Goal: Task Accomplishment & Management: Manage account settings

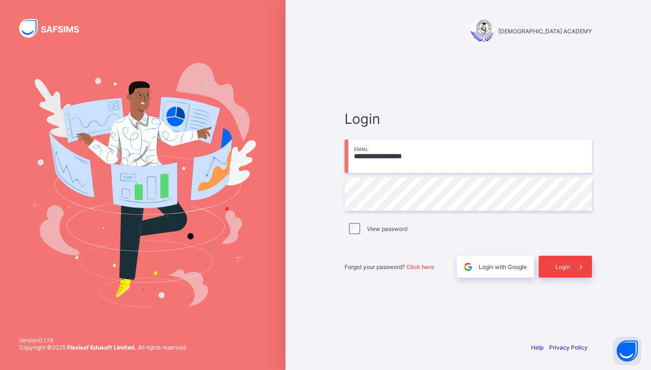
click at [580, 270] on icon at bounding box center [581, 266] width 10 height 9
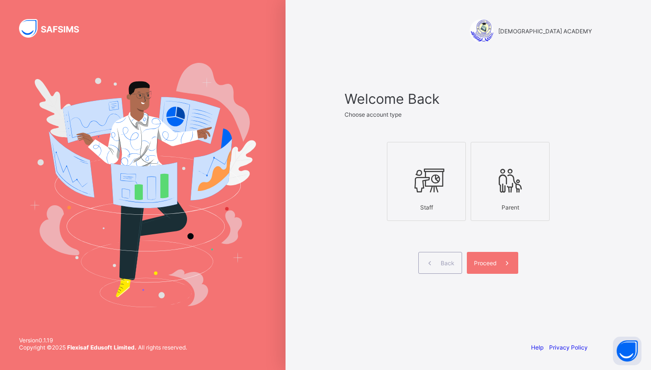
click at [458, 153] on div at bounding box center [426, 154] width 68 height 14
click at [505, 257] on span at bounding box center [507, 263] width 22 height 22
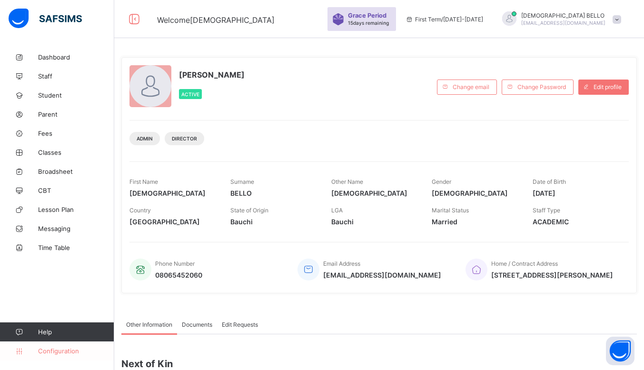
click at [46, 355] on link "Configuration" at bounding box center [57, 350] width 114 height 19
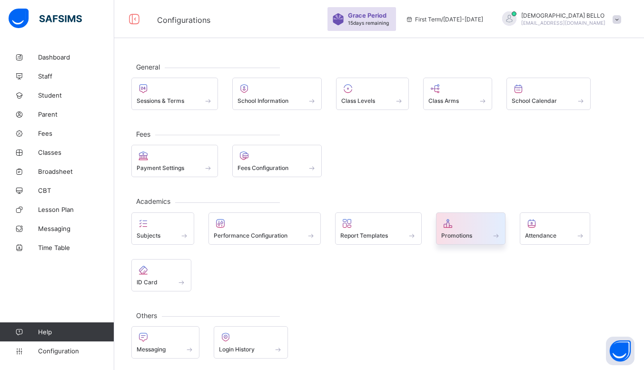
click at [452, 227] on icon at bounding box center [447, 222] width 13 height 11
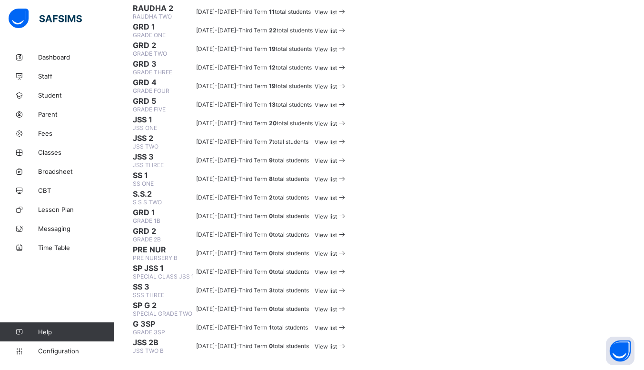
scroll to position [562, 0]
click at [135, 263] on td "SP JSS 1 SPECIAL CLASS JSS 1" at bounding box center [163, 272] width 62 height 18
click at [169, 263] on span "SP JSS 1" at bounding box center [163, 268] width 61 height 10
click at [347, 273] on div "View list" at bounding box center [330, 271] width 32 height 9
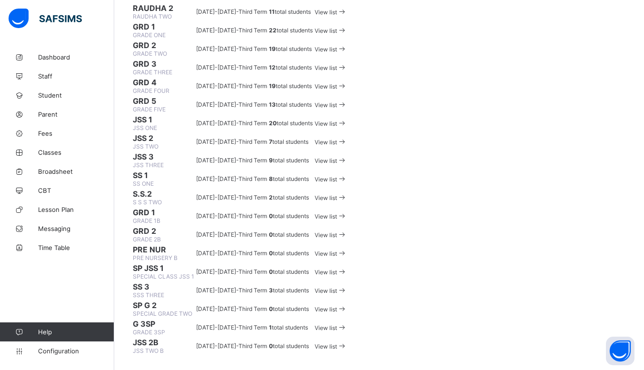
scroll to position [0, 0]
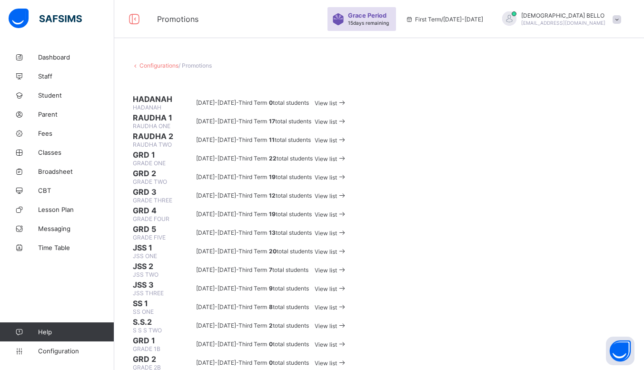
click at [586, 15] on span "MUHAMMAD BELLO" at bounding box center [563, 15] width 84 height 7
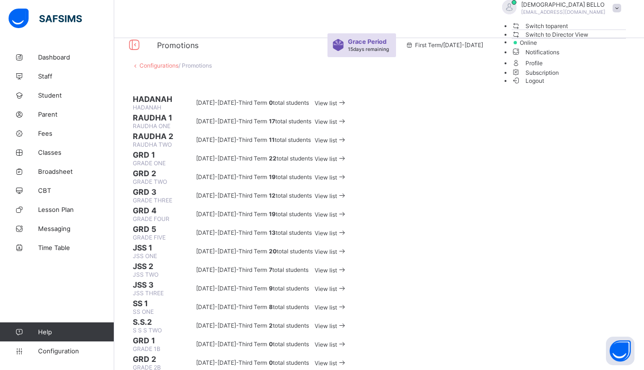
click at [544, 86] on span "Logout" at bounding box center [527, 81] width 33 height 10
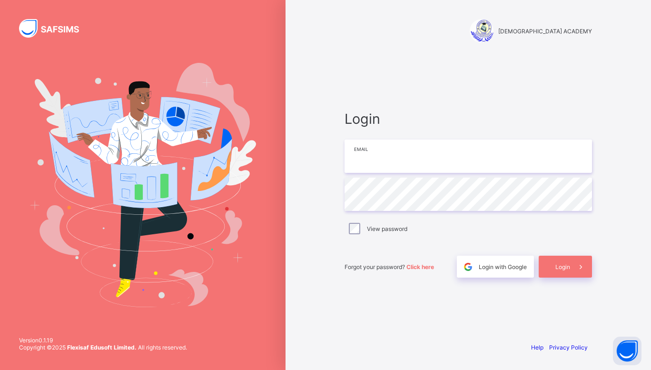
type input "**********"
click at [567, 265] on span "Login" at bounding box center [562, 266] width 15 height 7
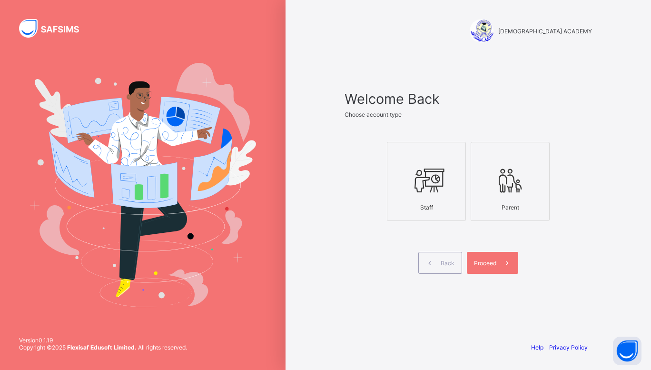
click at [418, 197] on div at bounding box center [426, 180] width 68 height 38
click at [498, 262] on span at bounding box center [507, 263] width 22 height 22
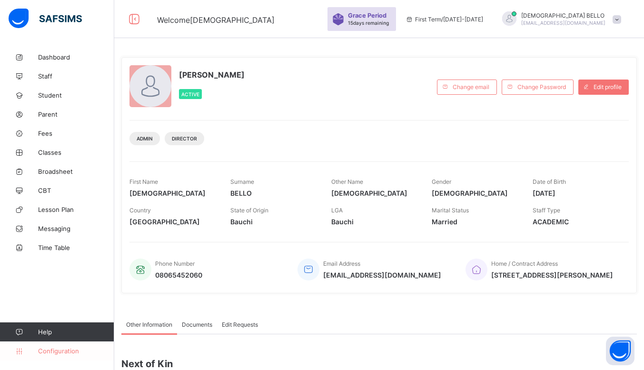
click at [62, 349] on span "Configuration" at bounding box center [76, 351] width 76 height 8
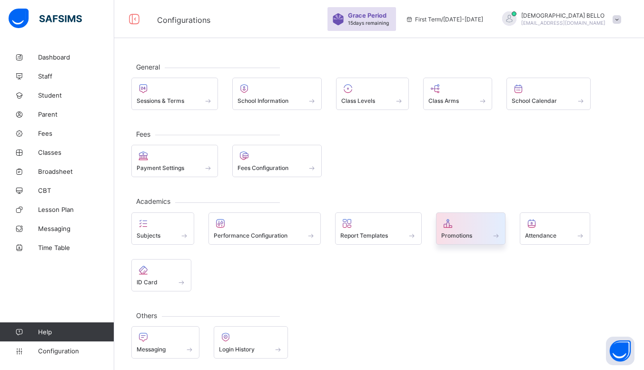
click at [478, 234] on div "Promotions" at bounding box center [470, 235] width 59 height 8
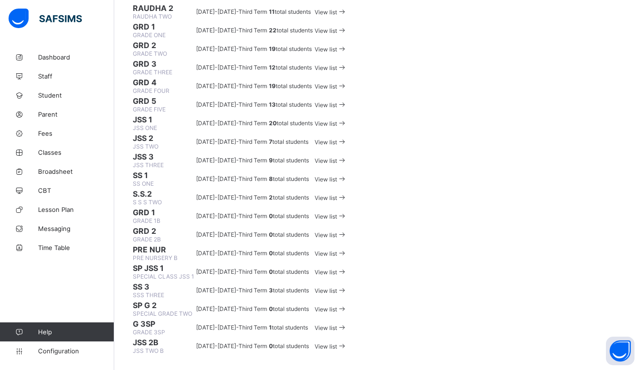
scroll to position [519, 0]
click at [180, 273] on span "SPECIAL CLASS JSS 1" at bounding box center [163, 276] width 61 height 7
click at [157, 263] on span "SP JSS 1" at bounding box center [163, 268] width 61 height 10
click at [158, 263] on td "SP JSS 1 SPECIAL CLASS JSS 1" at bounding box center [163, 272] width 62 height 18
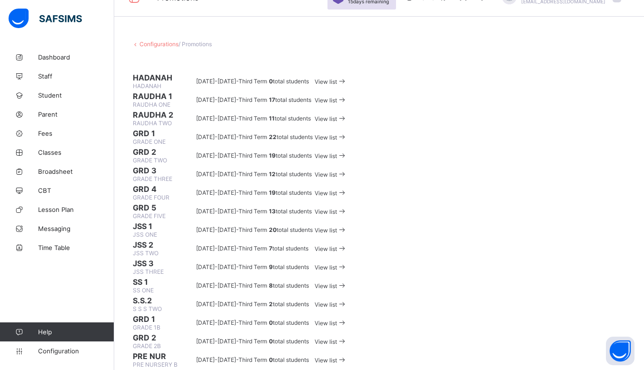
scroll to position [0, 0]
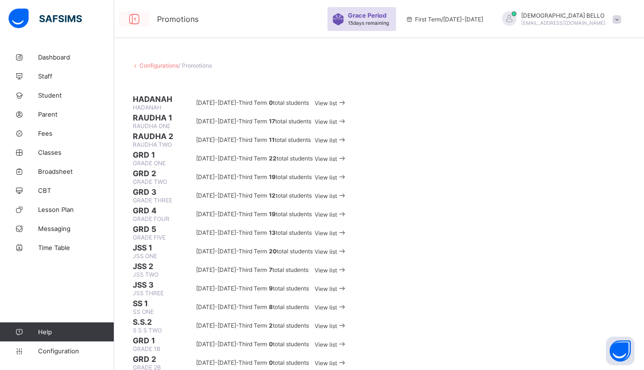
click at [137, 14] on icon at bounding box center [134, 19] width 16 height 14
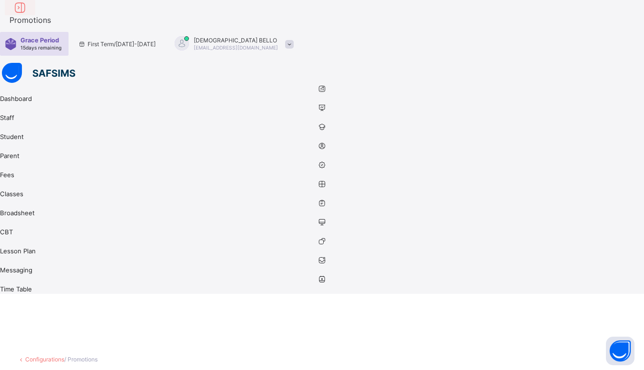
click at [137, 15] on span "Promotions" at bounding box center [327, 20] width 634 height 10
click at [28, 15] on icon at bounding box center [20, 8] width 16 height 14
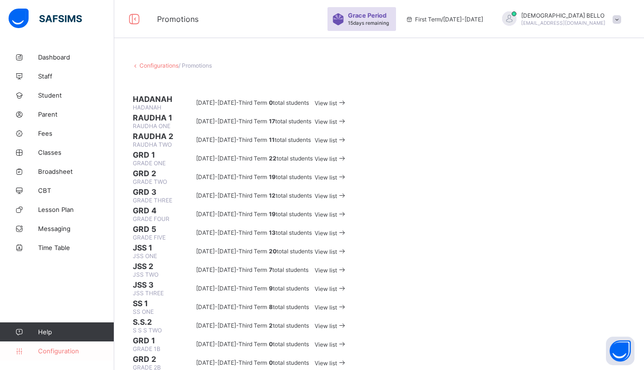
click at [53, 354] on span "Configuration" at bounding box center [76, 351] width 76 height 8
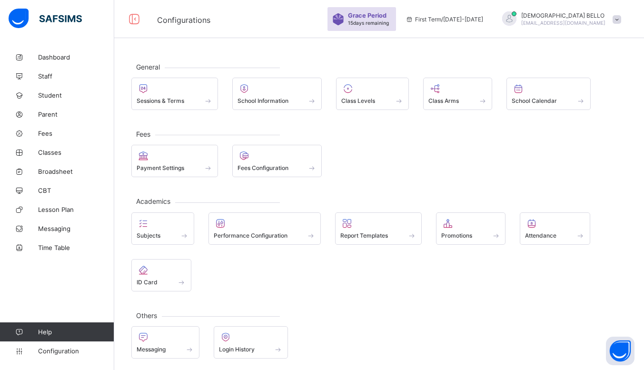
click at [483, 21] on span "First Term / 2025-2026" at bounding box center [444, 19] width 78 height 7
click at [469, 230] on span at bounding box center [470, 230] width 59 height 2
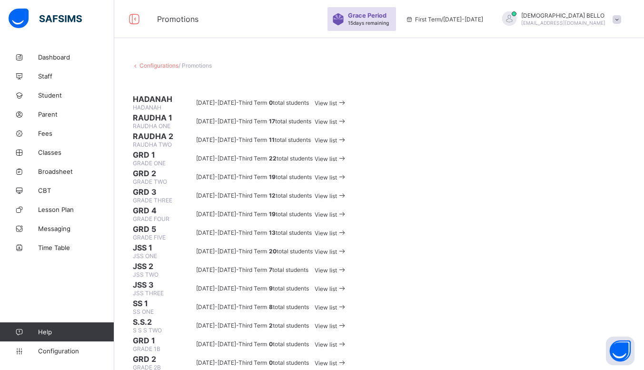
click at [347, 126] on div "View list" at bounding box center [330, 121] width 32 height 9
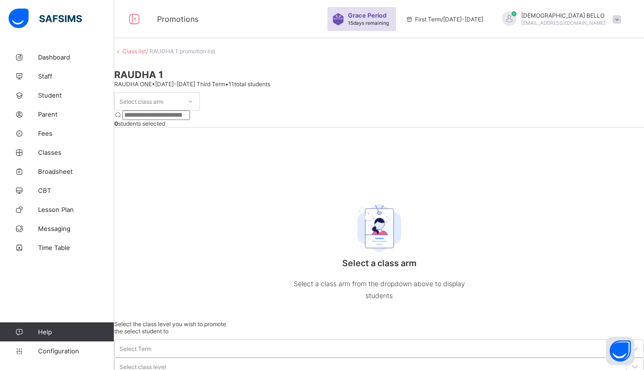
click at [200, 110] on div "Select class arm" at bounding box center [157, 101] width 86 height 18
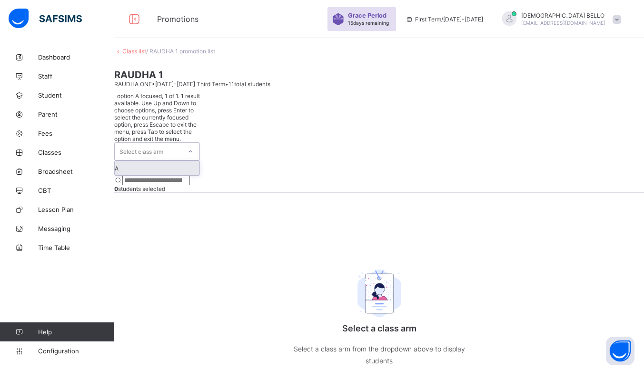
click at [198, 144] on div at bounding box center [190, 151] width 16 height 15
click at [169, 161] on div "A" at bounding box center [157, 168] width 85 height 14
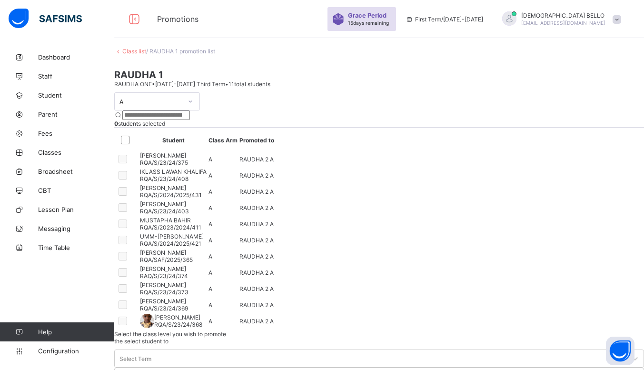
click at [145, 55] on link "Class list" at bounding box center [134, 51] width 24 height 7
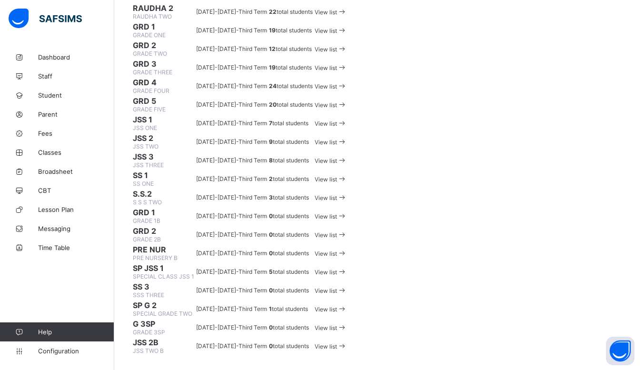
scroll to position [517, 0]
click at [166, 263] on span "SP JSS 1" at bounding box center [163, 268] width 61 height 10
click at [347, 267] on icon at bounding box center [342, 271] width 10 height 9
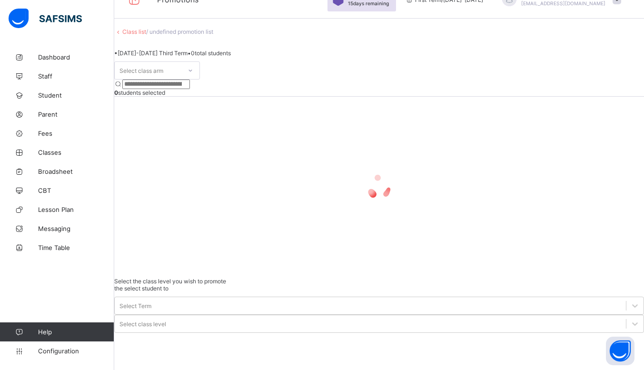
scroll to position [31, 0]
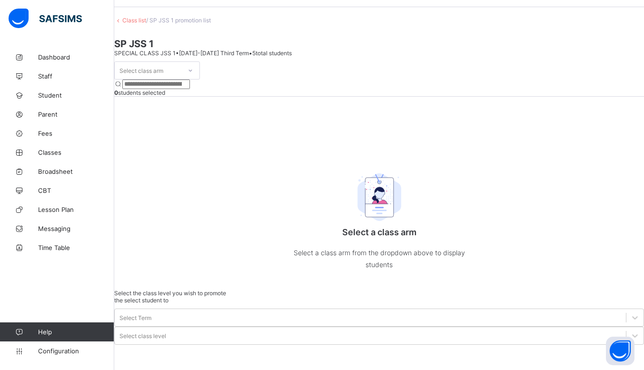
click at [200, 79] on div "Select class arm" at bounding box center [157, 70] width 86 height 18
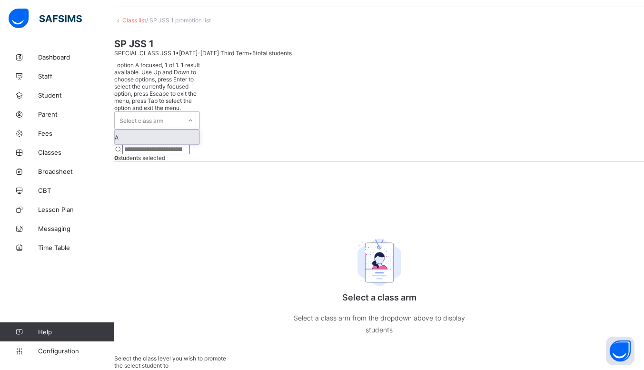
click at [193, 116] on icon at bounding box center [190, 121] width 6 height 10
click at [185, 130] on div "A" at bounding box center [157, 137] width 85 height 14
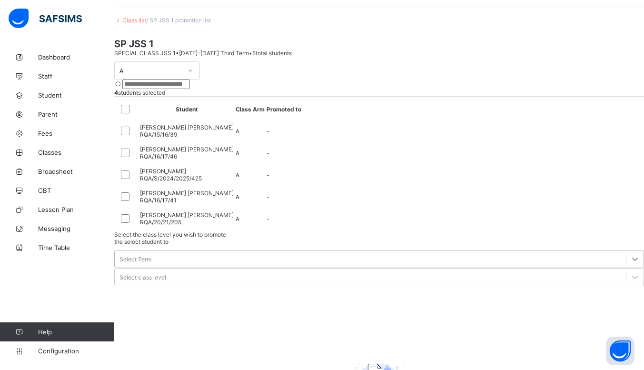
click at [626, 250] on div at bounding box center [634, 258] width 17 height 17
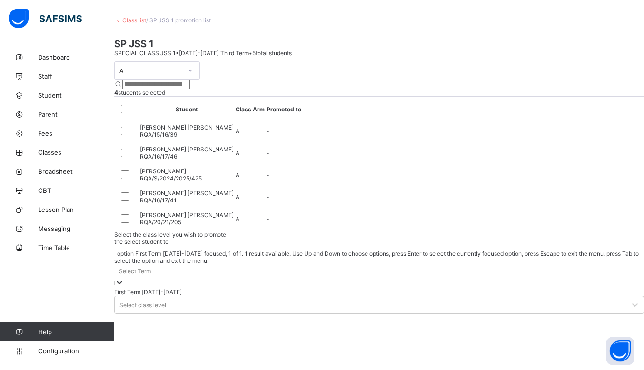
click at [503, 288] on div "First Term 2025-2026" at bounding box center [378, 291] width 529 height 7
click at [124, 277] on div at bounding box center [120, 282] width 10 height 11
click at [509, 288] on div "First Term 2025-2026" at bounding box center [378, 291] width 529 height 7
click at [518, 264] on div "First Term 2025-2026" at bounding box center [378, 276] width 529 height 24
click at [517, 288] on div "First Term 2025-2026" at bounding box center [378, 291] width 529 height 7
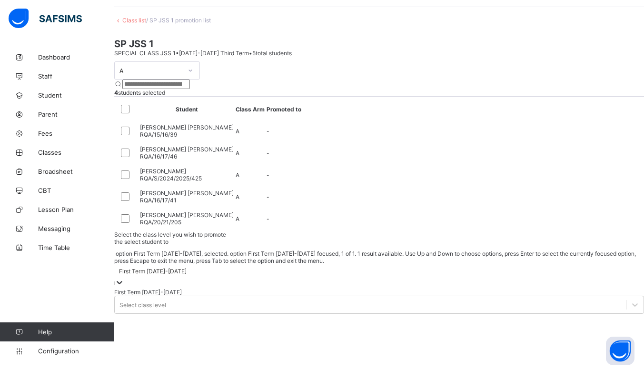
click at [124, 277] on icon at bounding box center [120, 282] width 10 height 10
click at [516, 288] on div "First Term 2025-2026" at bounding box center [378, 291] width 529 height 7
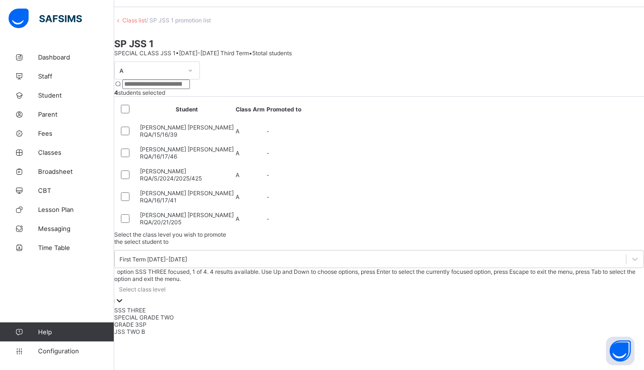
click at [591, 282] on div "Select class level" at bounding box center [378, 288] width 529 height 13
click at [577, 328] on div "JSS TWO B" at bounding box center [378, 331] width 529 height 7
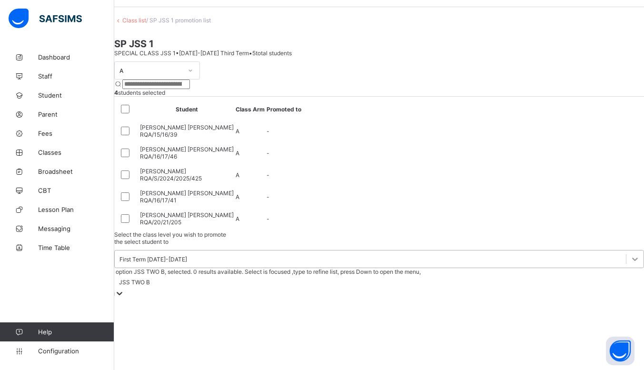
click at [626, 250] on div at bounding box center [634, 258] width 17 height 17
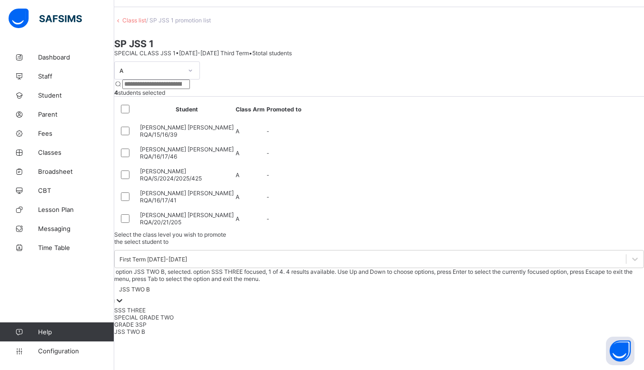
click at [590, 282] on div "JSS TWO B" at bounding box center [378, 288] width 529 height 13
click at [550, 313] on div "SPECIAL GRADE TWO" at bounding box center [378, 316] width 529 height 7
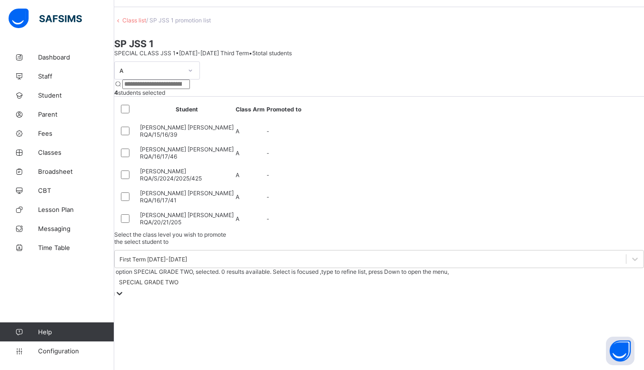
click at [178, 278] on div "SPECIAL GRADE TWO" at bounding box center [148, 281] width 59 height 7
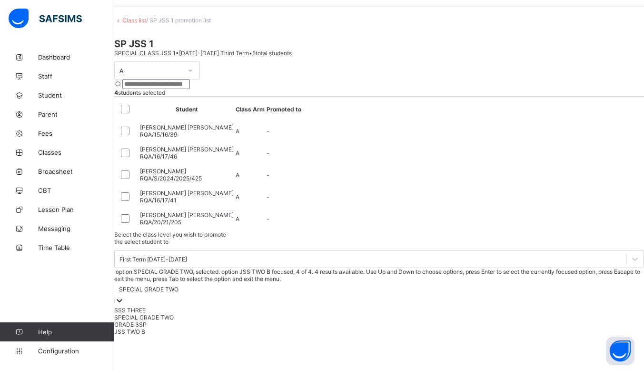
click at [574, 328] on div "JSS TWO B" at bounding box center [378, 331] width 529 height 7
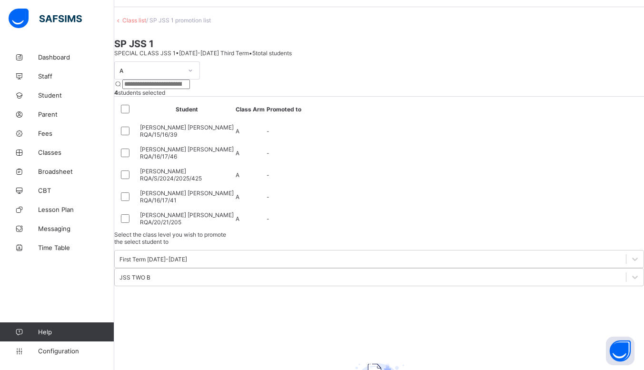
click at [509, 231] on div "Select the class level you wish to promote the select student to First Term 202…" at bounding box center [378, 258] width 529 height 55
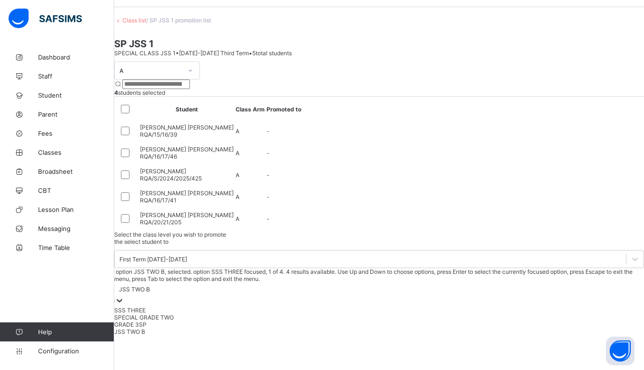
click at [150, 285] on div "JSS TWO B" at bounding box center [134, 288] width 31 height 7
click at [578, 321] on div "GRADE 3SP" at bounding box center [378, 324] width 529 height 7
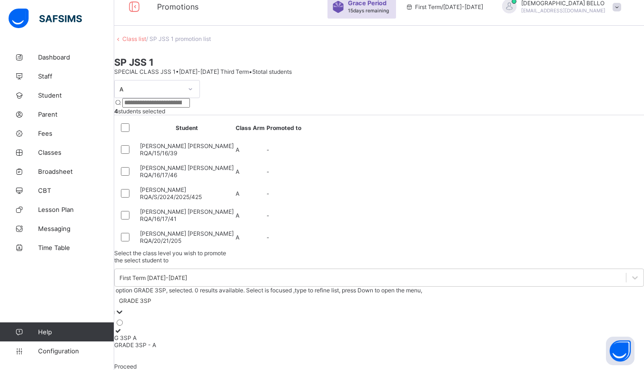
click at [151, 297] on div "GRADE 3SP" at bounding box center [135, 300] width 32 height 7
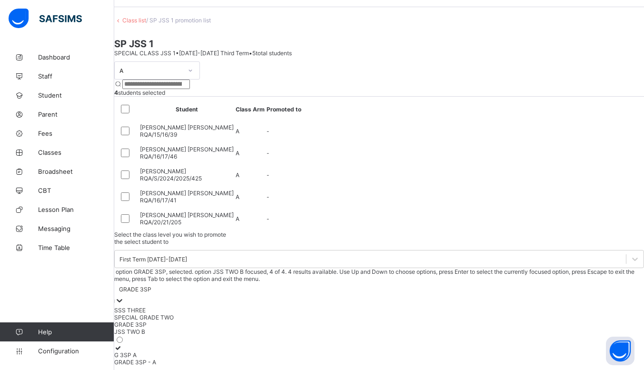
click at [575, 328] on div "JSS TWO B" at bounding box center [378, 331] width 529 height 7
click at [124, 295] on div at bounding box center [120, 300] width 10 height 11
click at [570, 313] on div "SPECIAL GRADE TWO" at bounding box center [378, 316] width 529 height 7
click at [178, 285] on div "SPECIAL GRADE TWO" at bounding box center [148, 288] width 59 height 7
click at [569, 306] on div "SSS THREE" at bounding box center [378, 309] width 529 height 7
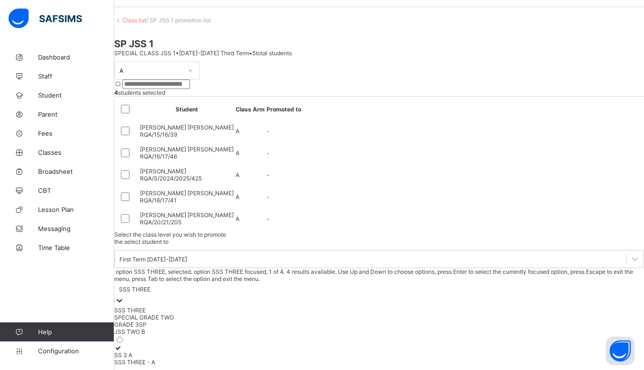
click at [150, 285] on div "SSS THREE" at bounding box center [134, 288] width 31 height 7
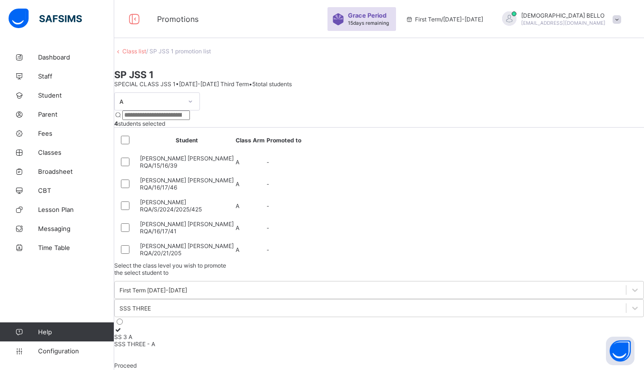
click at [420, 69] on div "SP JSS 1 SPECIAL CLASS JSS 1 • 2024-2025 Third Term • 5 total students" at bounding box center [378, 78] width 529 height 19
click at [452, 75] on div "Class list / SP JSS 1 promotion list SP JSS 1 SPECIAL CLASS JSS 1 • 2024-2025 T…" at bounding box center [378, 208] width 529 height 321
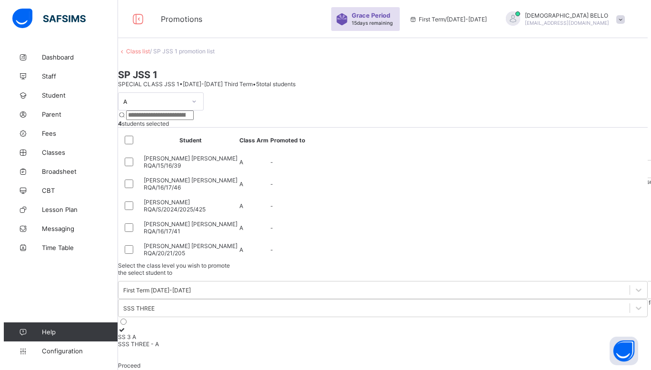
scroll to position [0, 0]
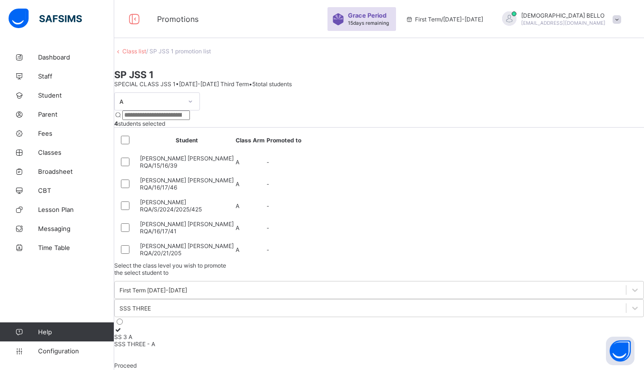
click at [585, 16] on span "MUHAMMAD BELLO" at bounding box center [563, 15] width 84 height 7
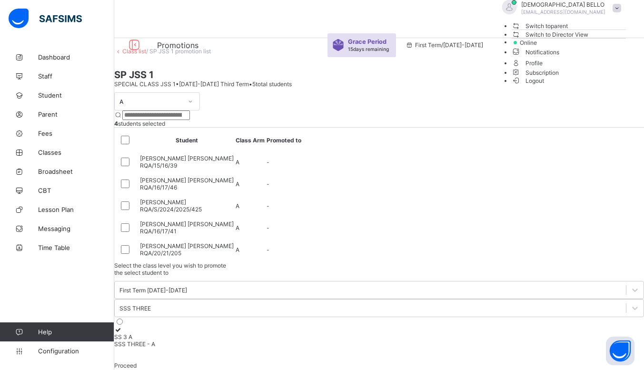
click at [544, 86] on span "Logout" at bounding box center [527, 81] width 33 height 10
